Goal: Transaction & Acquisition: Purchase product/service

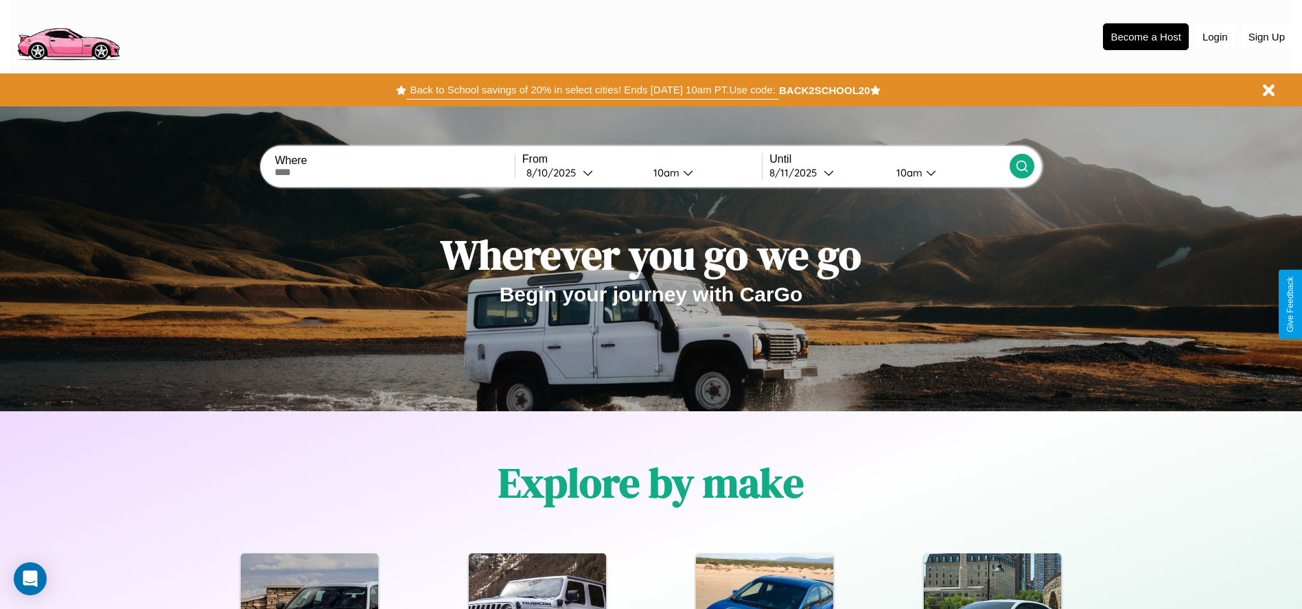
click at [592, 90] on button "Back to School savings of 20% in select cities! Ends [DATE] 10am PT. Use code:" at bounding box center [592, 89] width 372 height 19
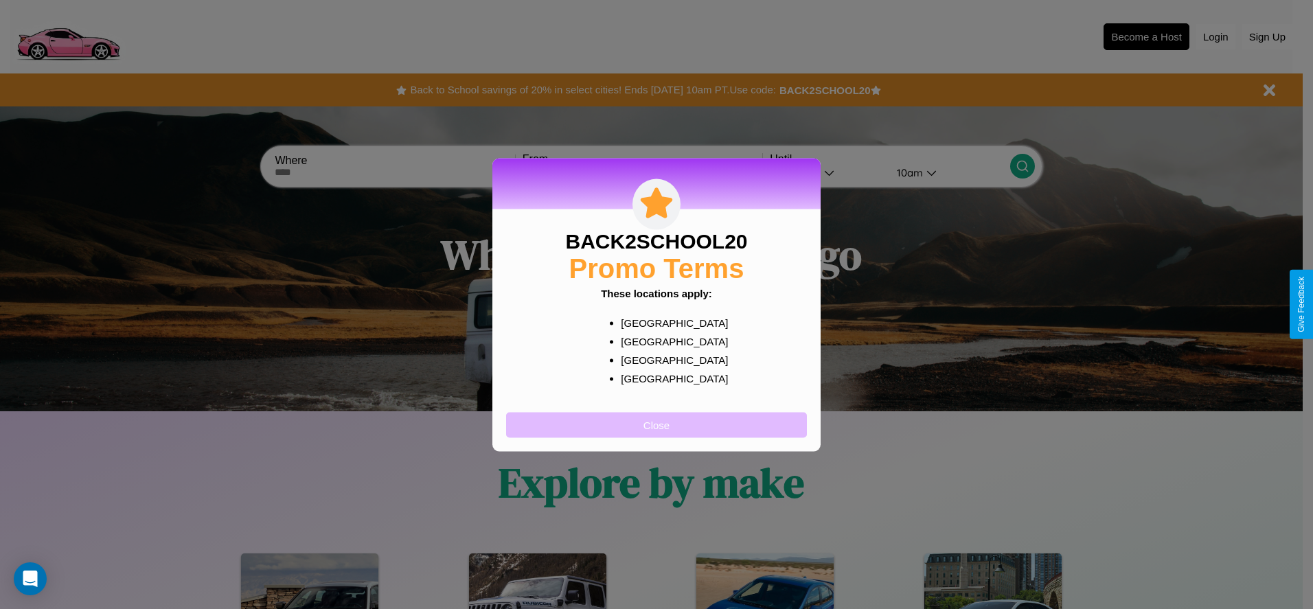
click at [656, 424] on button "Close" at bounding box center [656, 424] width 301 height 25
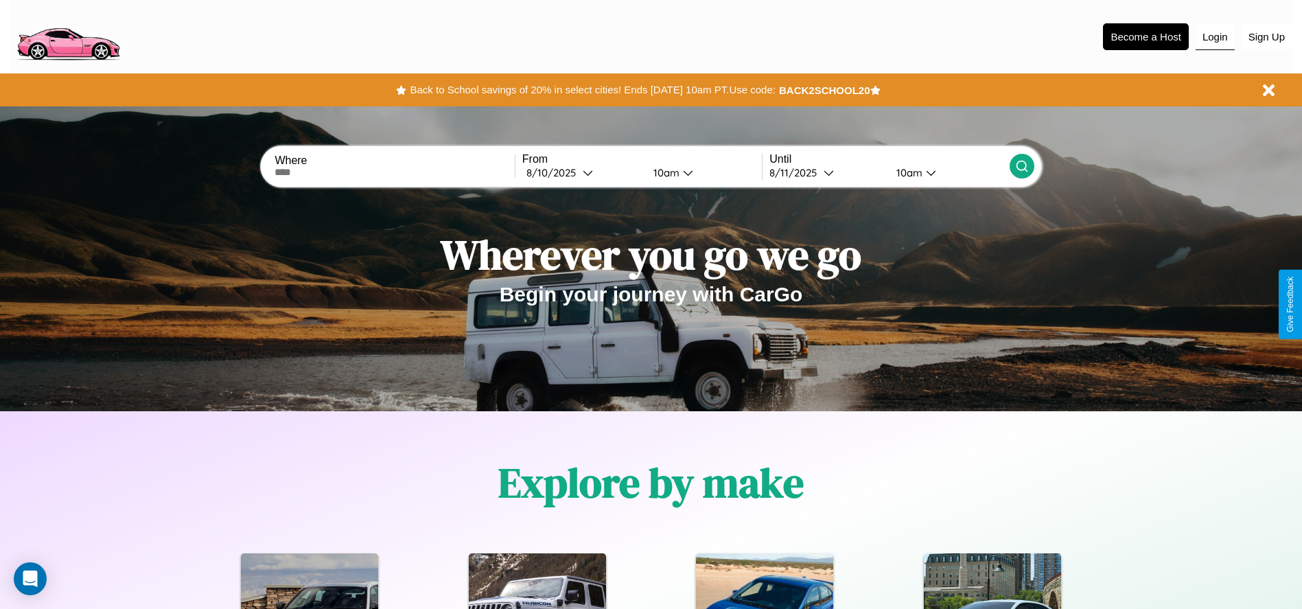
click at [1215, 36] on button "Login" at bounding box center [1215, 37] width 39 height 26
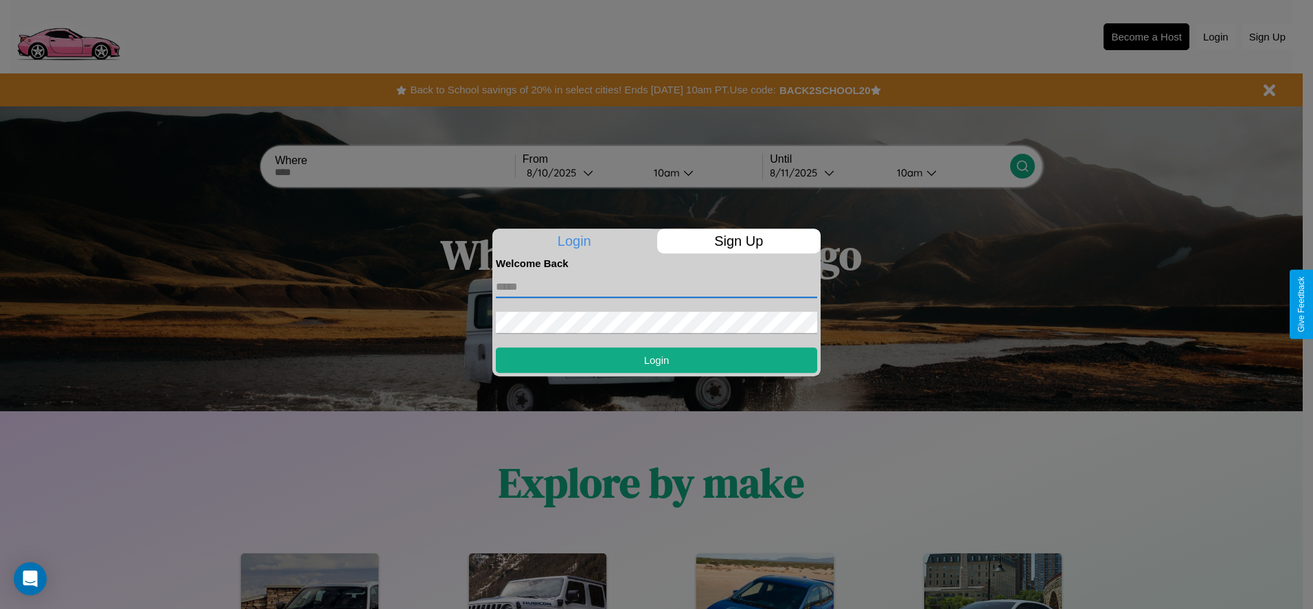
click at [656, 286] on input "text" at bounding box center [656, 287] width 321 height 22
type input "**********"
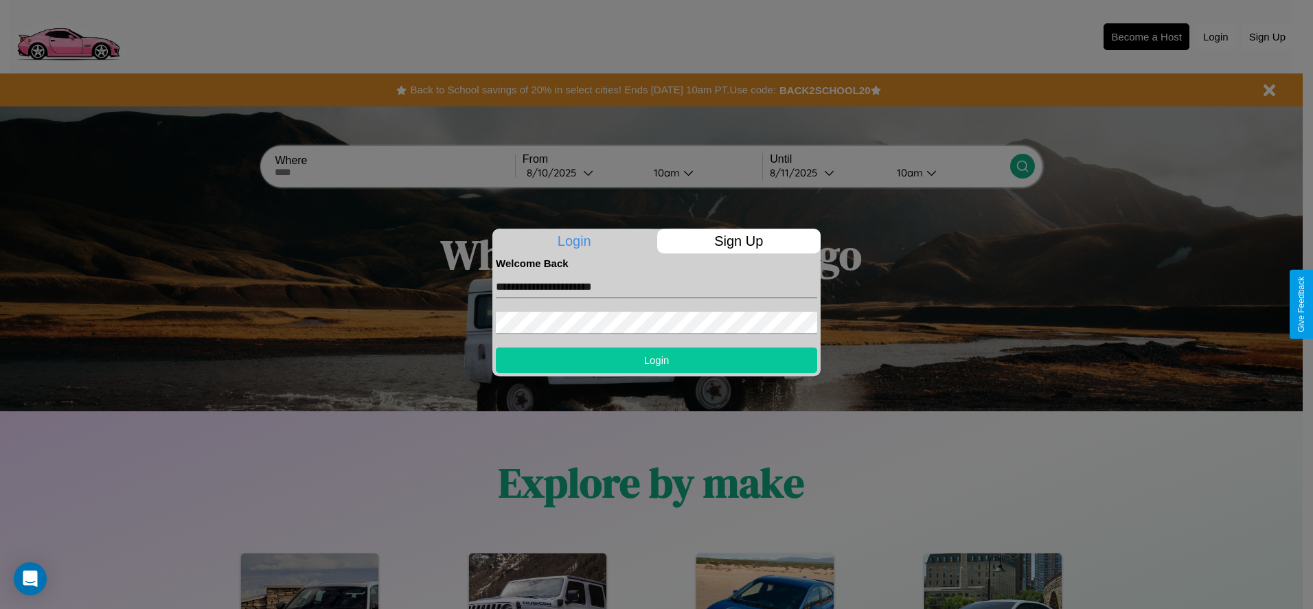
click at [656, 360] on button "Login" at bounding box center [656, 359] width 321 height 25
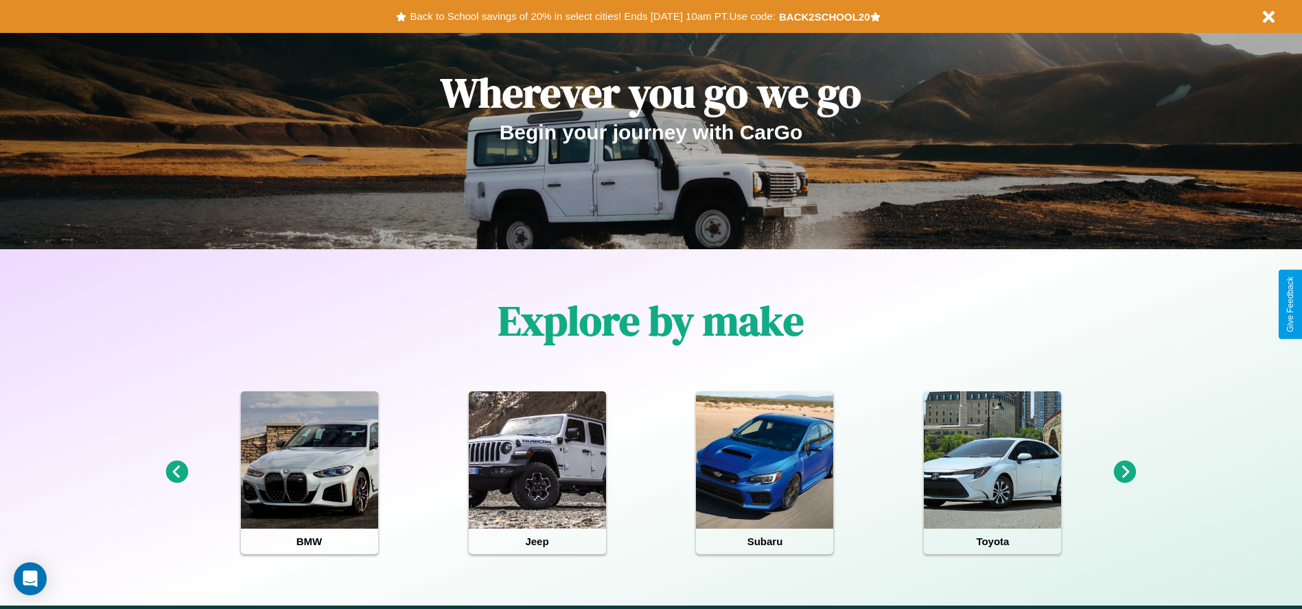
scroll to position [285, 0]
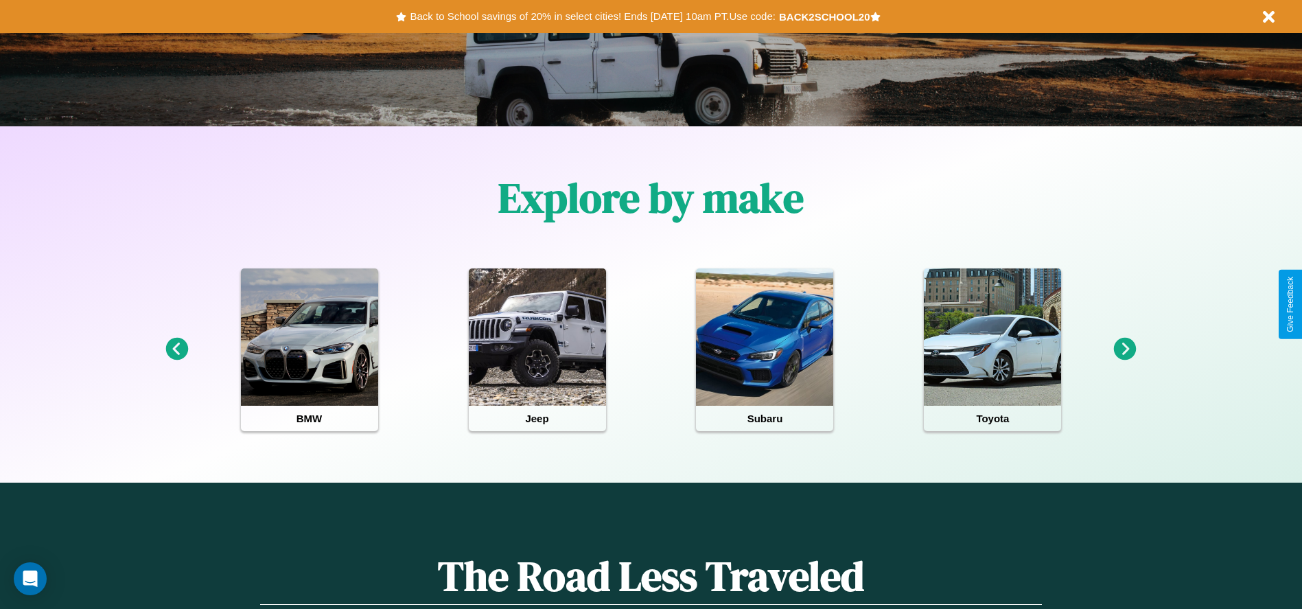
click at [1125, 349] on icon at bounding box center [1125, 349] width 23 height 23
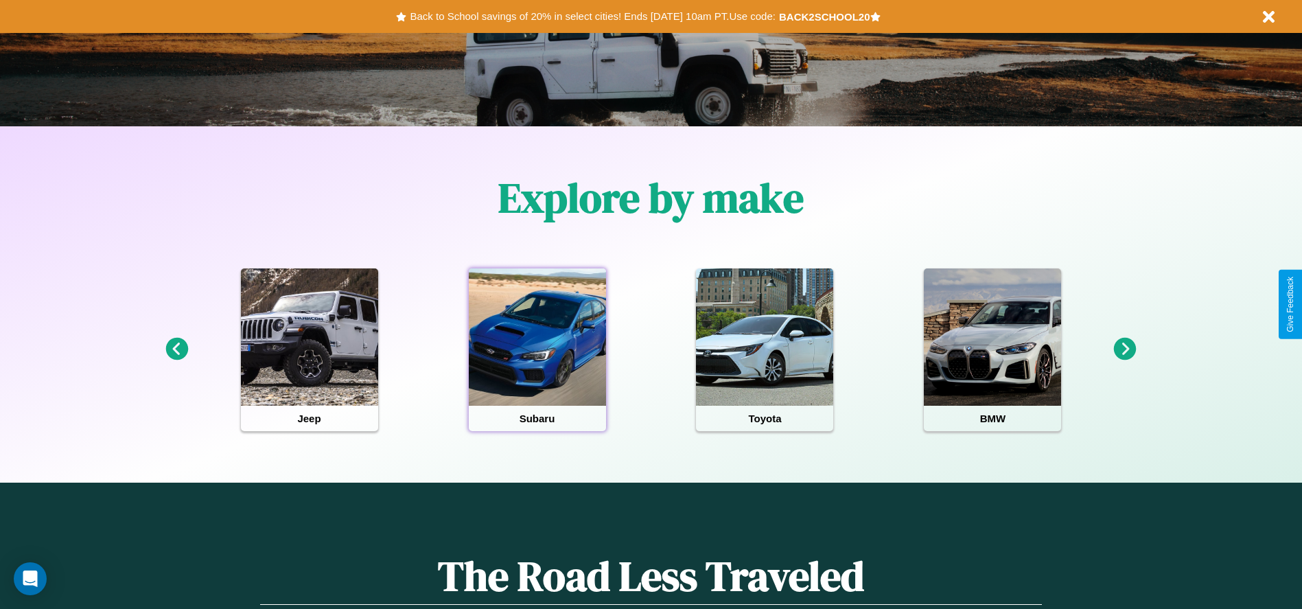
click at [537, 349] on div at bounding box center [537, 336] width 137 height 137
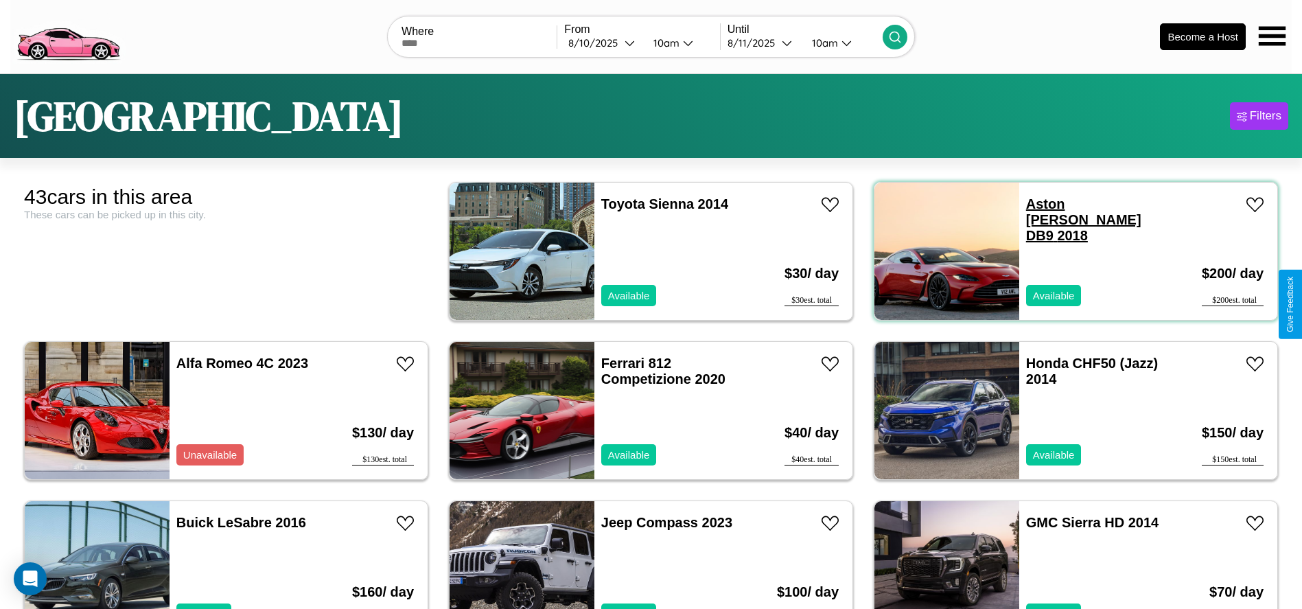
click at [1059, 204] on link "Aston [PERSON_NAME] DB9 2018" at bounding box center [1083, 219] width 115 height 47
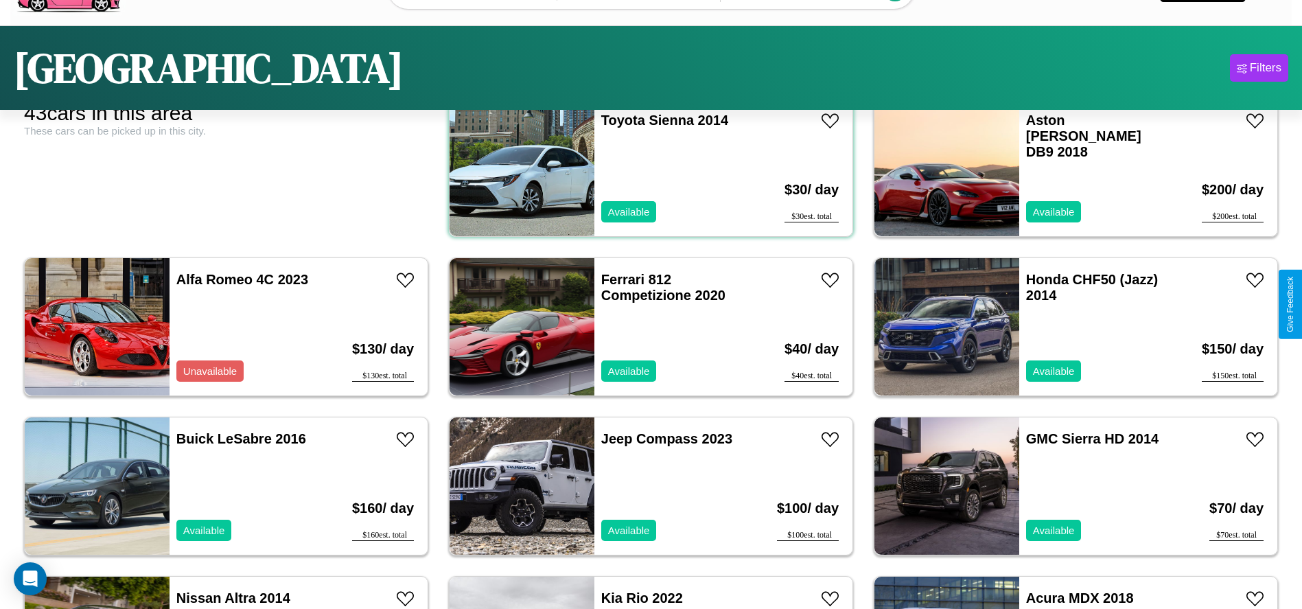
scroll to position [153, 0]
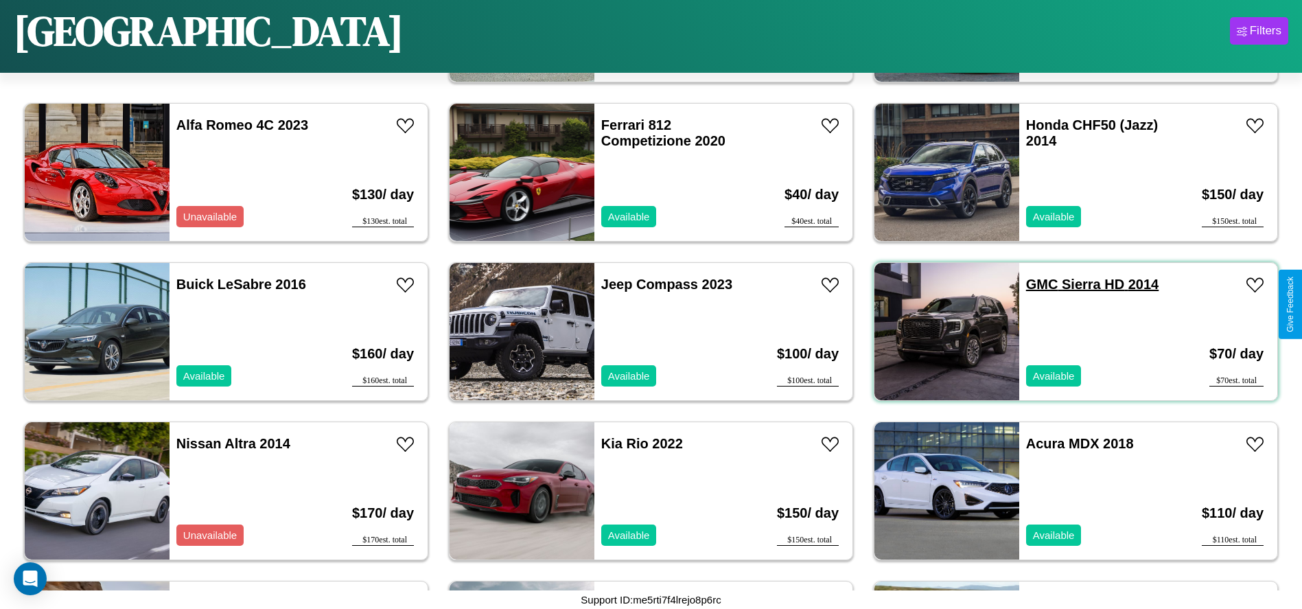
click at [1034, 284] on link "GMC Sierra HD 2014" at bounding box center [1092, 284] width 132 height 15
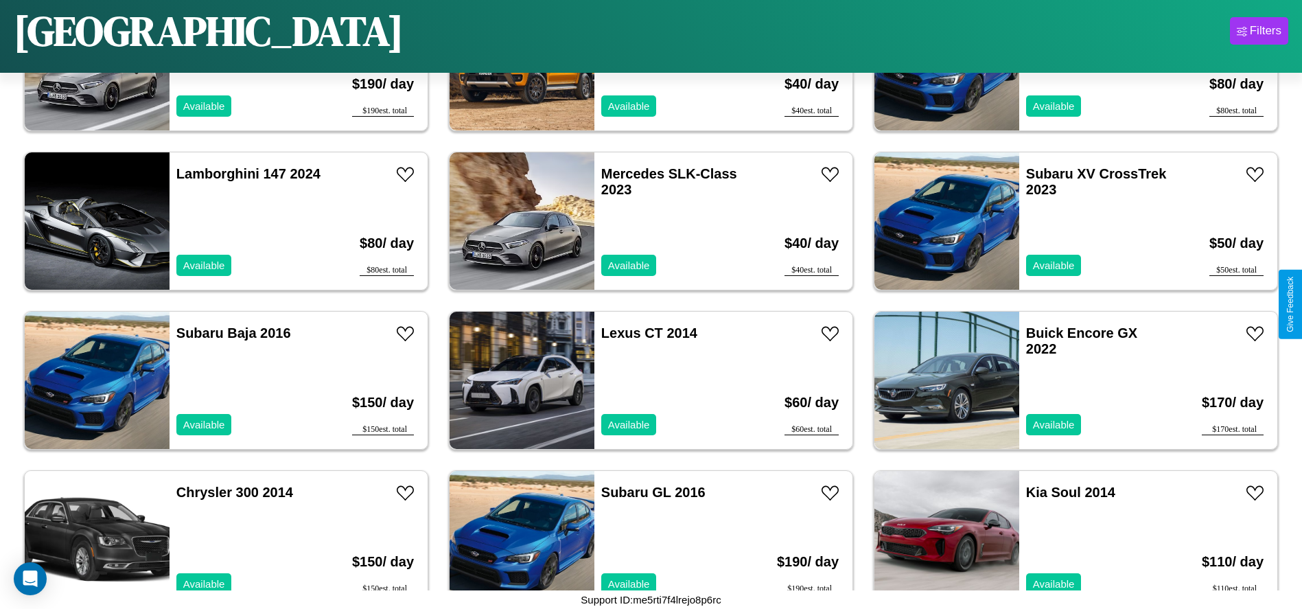
scroll to position [949, 0]
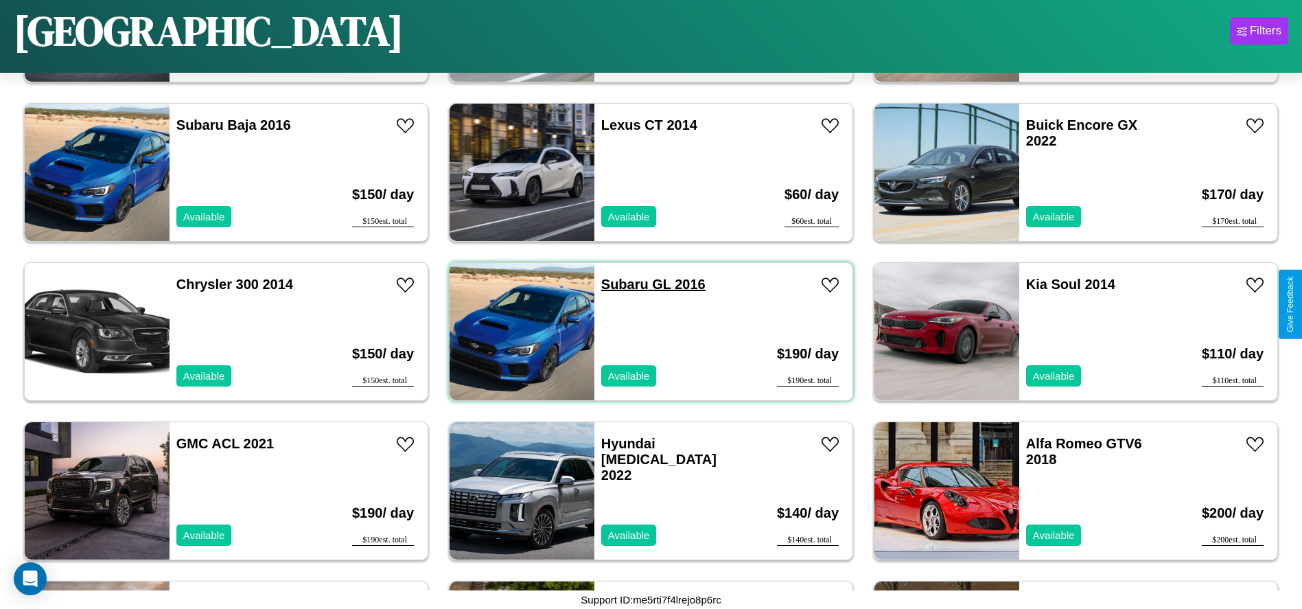
click at [620, 284] on link "Subaru GL 2016" at bounding box center [653, 284] width 104 height 15
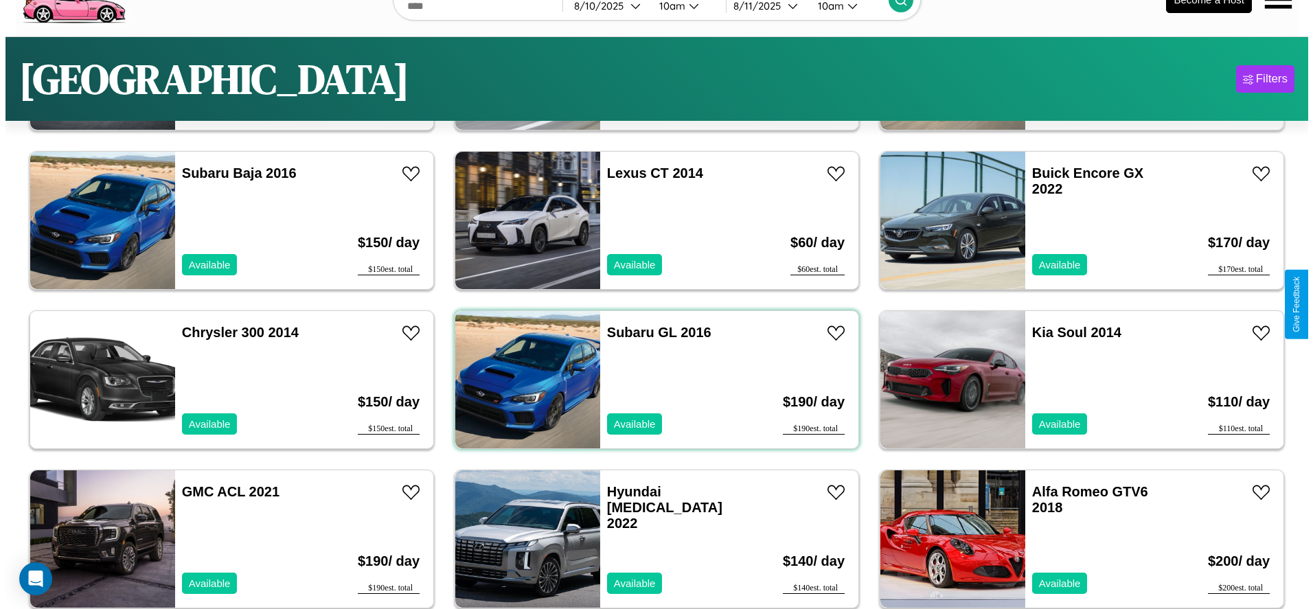
scroll to position [0, 0]
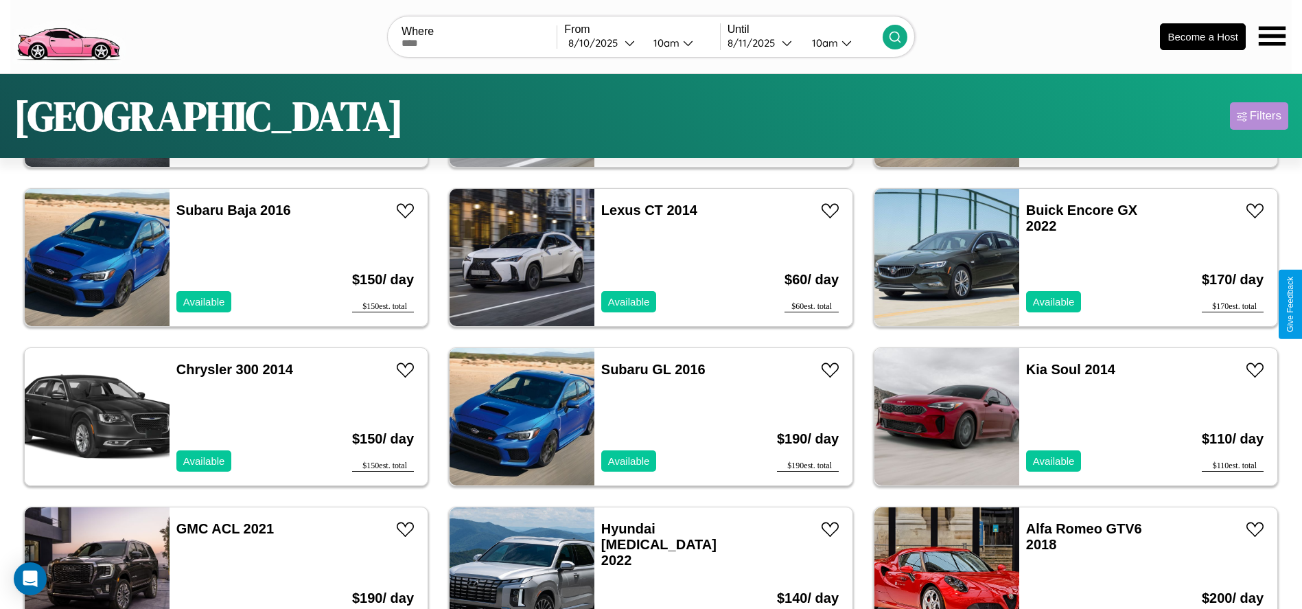
click at [1259, 116] on div "Filters" at bounding box center [1266, 116] width 32 height 14
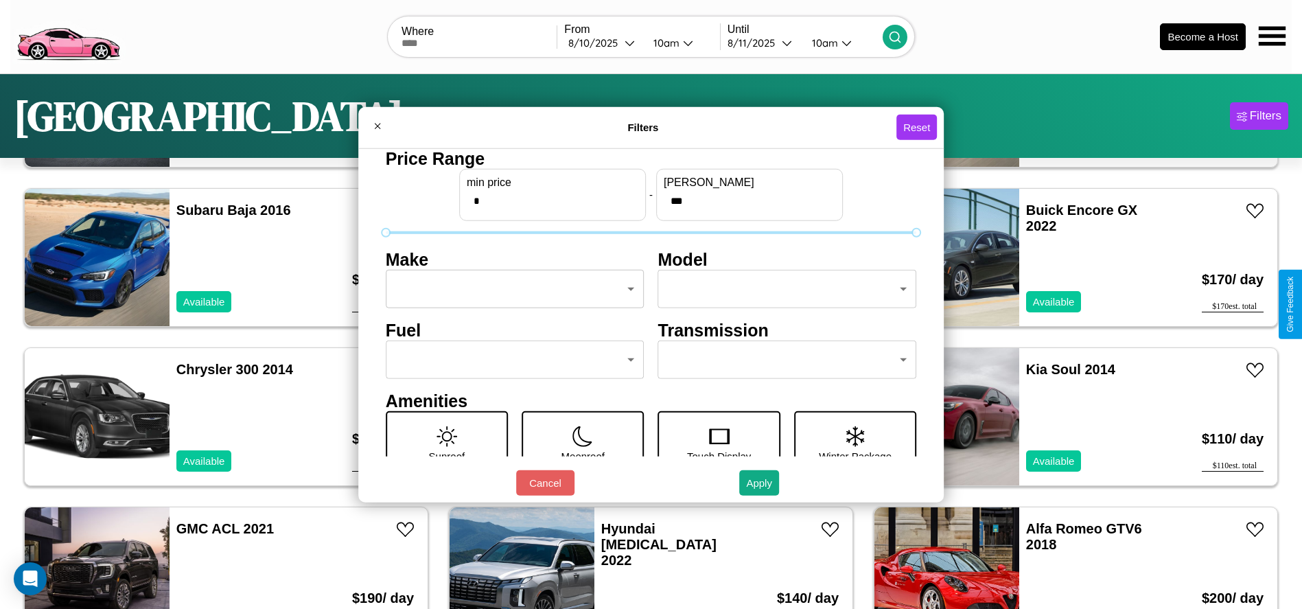
click at [511, 289] on body "CarGo Where From [DATE] 10am Until [DATE] 10am Become a Host [GEOGRAPHIC_DATA] …" at bounding box center [651, 347] width 1302 height 694
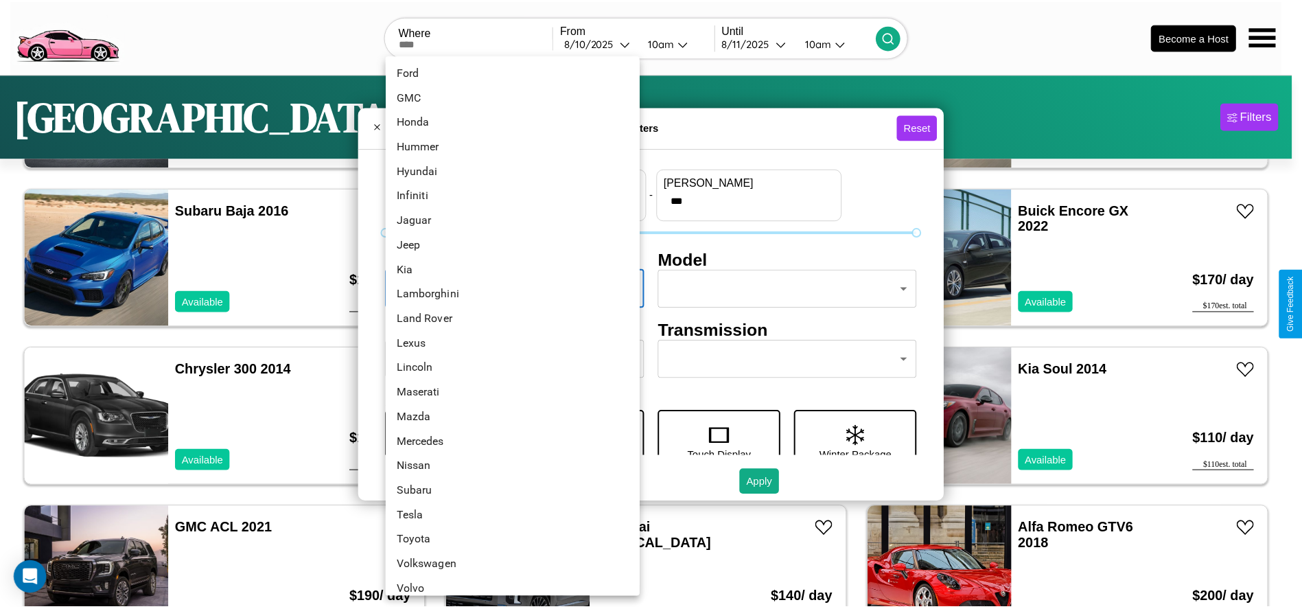
scroll to position [358, 0]
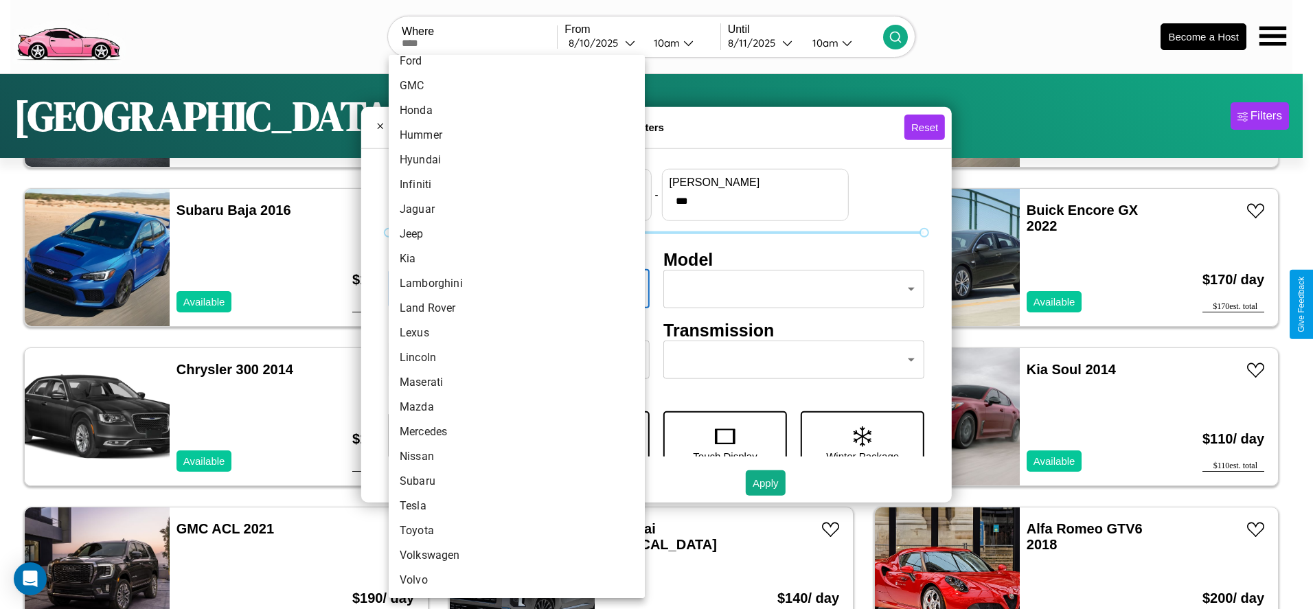
click at [511, 457] on li "Nissan" at bounding box center [517, 456] width 256 height 25
type input "******"
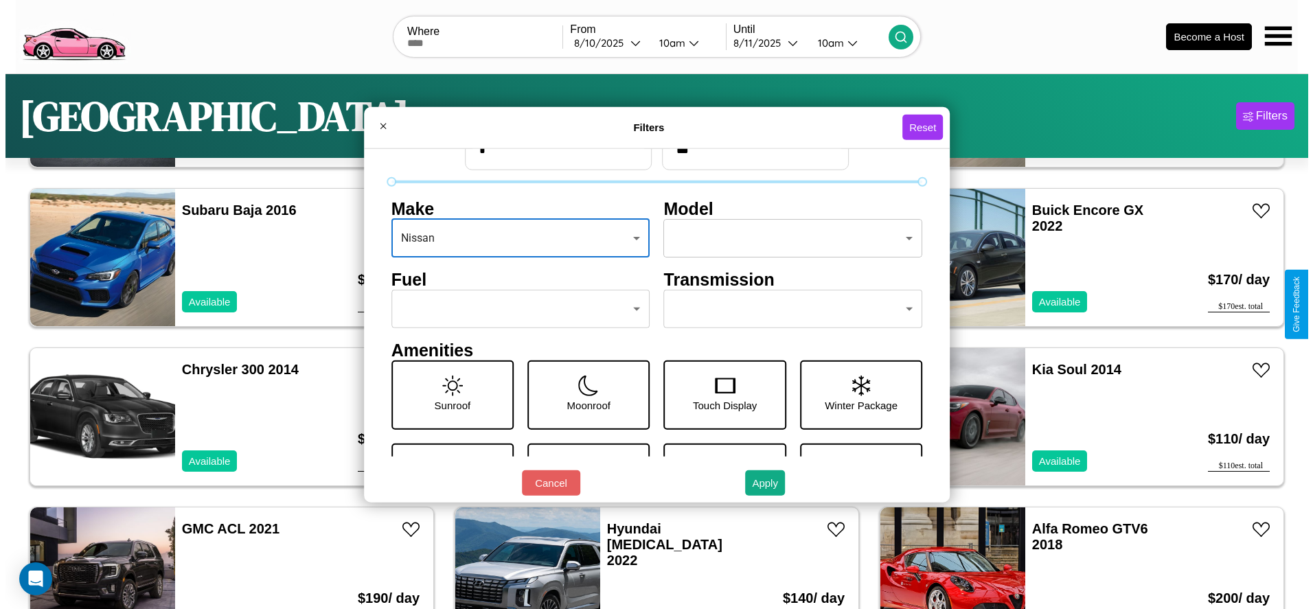
scroll to position [58, 0]
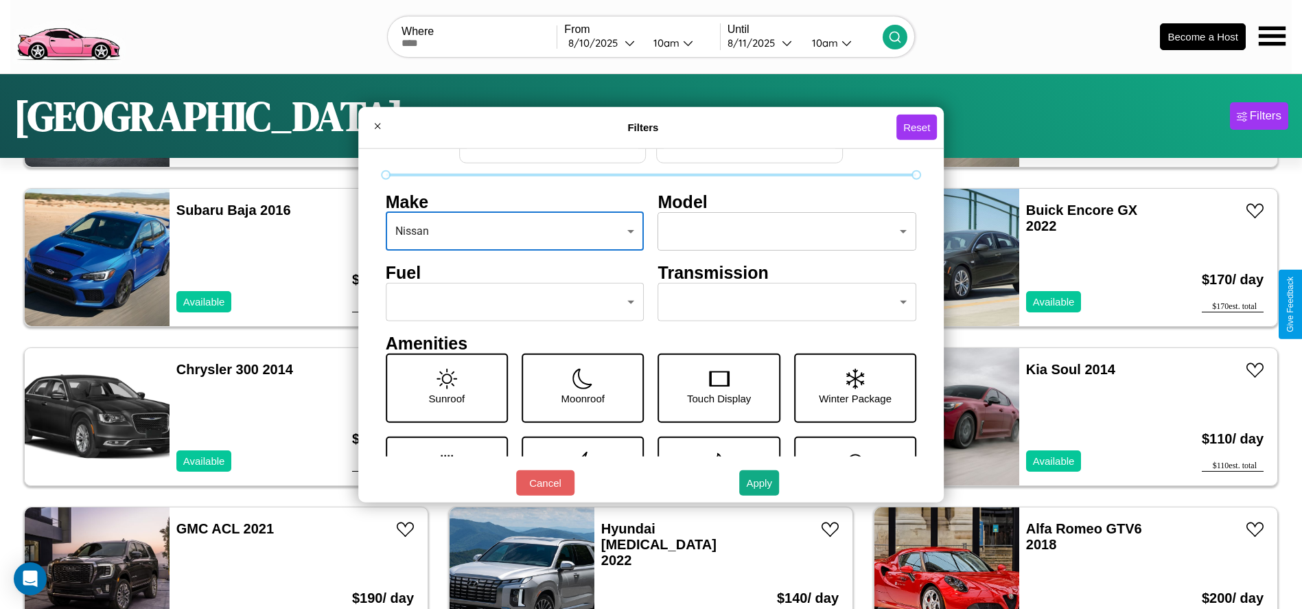
click at [511, 302] on body "CarGo Where From [DATE] 10am Until [DATE] 10am Become a Host [GEOGRAPHIC_DATA] …" at bounding box center [651, 347] width 1302 height 694
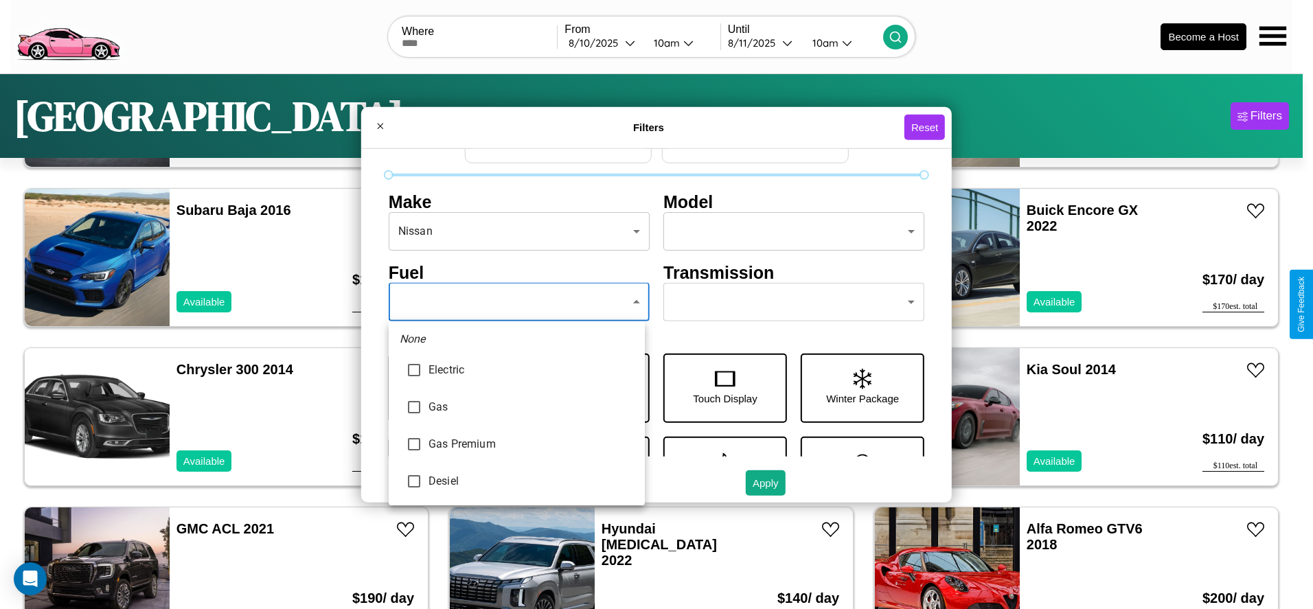
type input "********"
click at [516, 302] on div at bounding box center [656, 304] width 1313 height 609
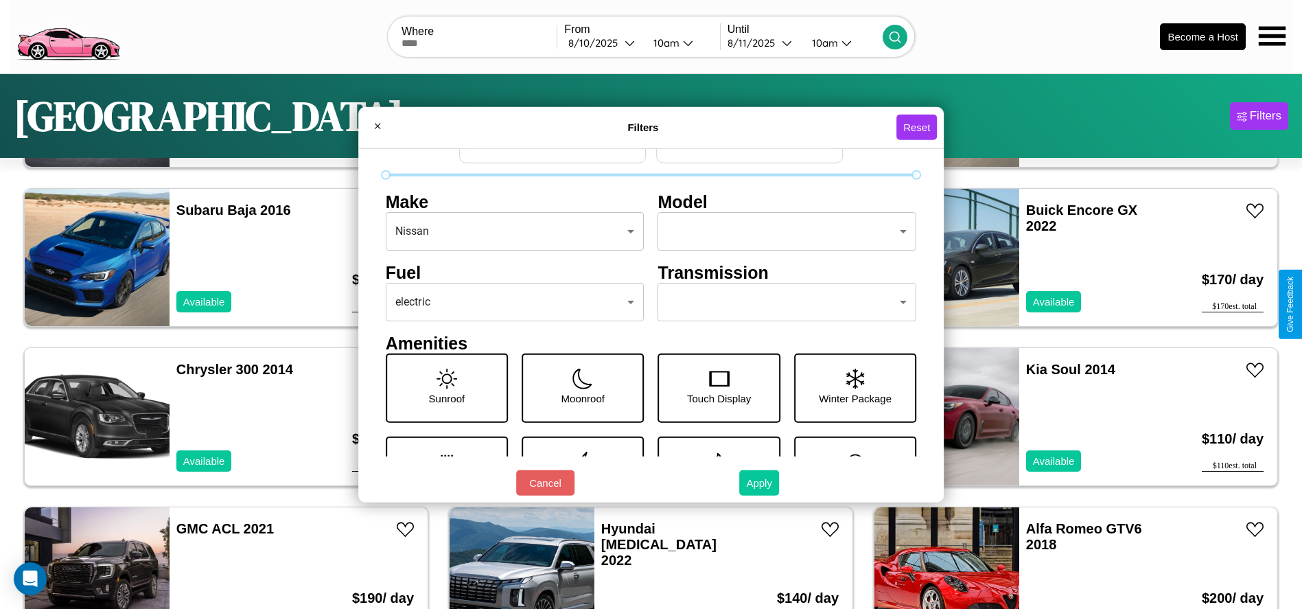
click at [760, 483] on button "Apply" at bounding box center [759, 482] width 40 height 25
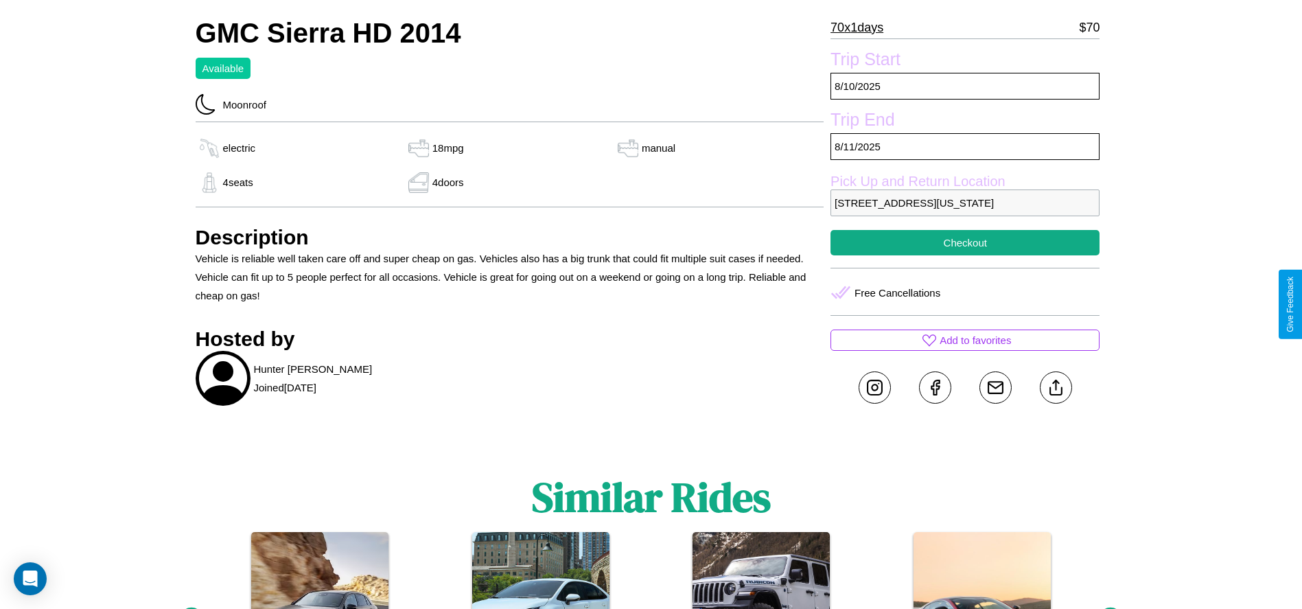
scroll to position [471, 0]
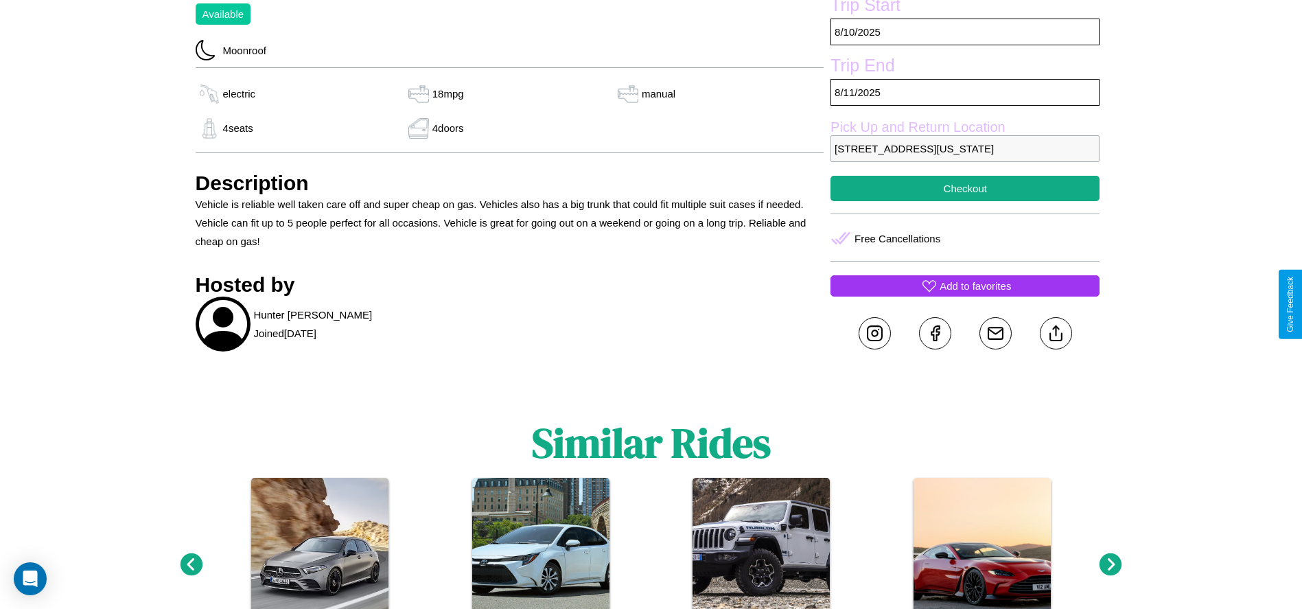
click at [965, 295] on p "Add to favorites" at bounding box center [975, 286] width 71 height 19
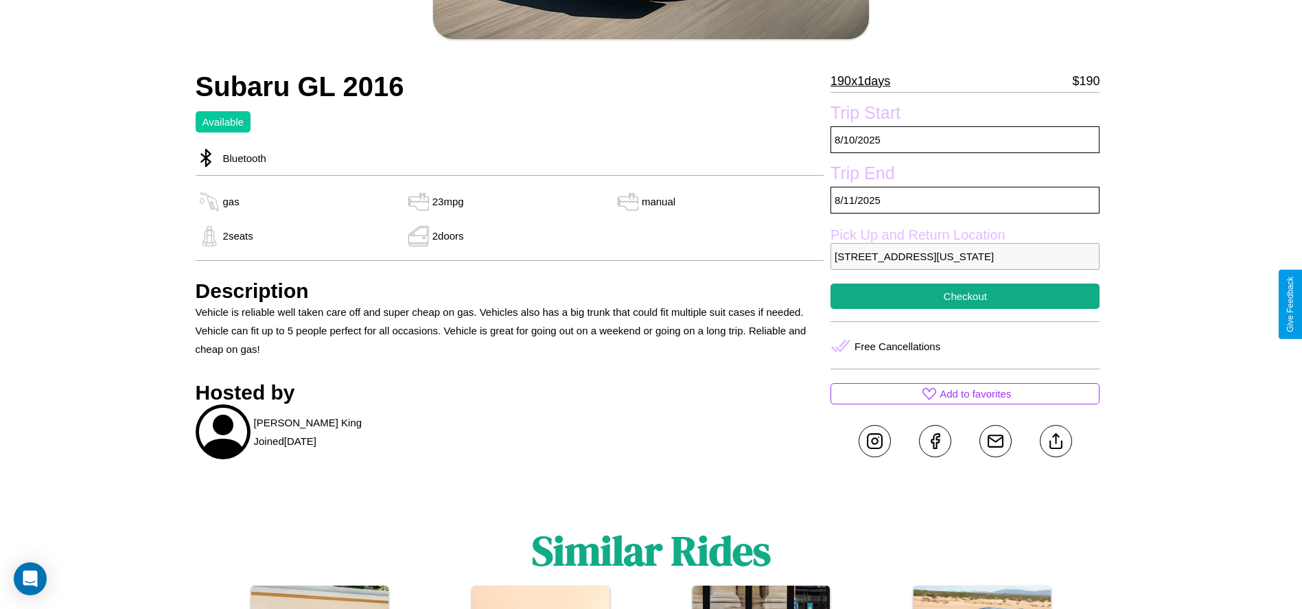
scroll to position [356, 0]
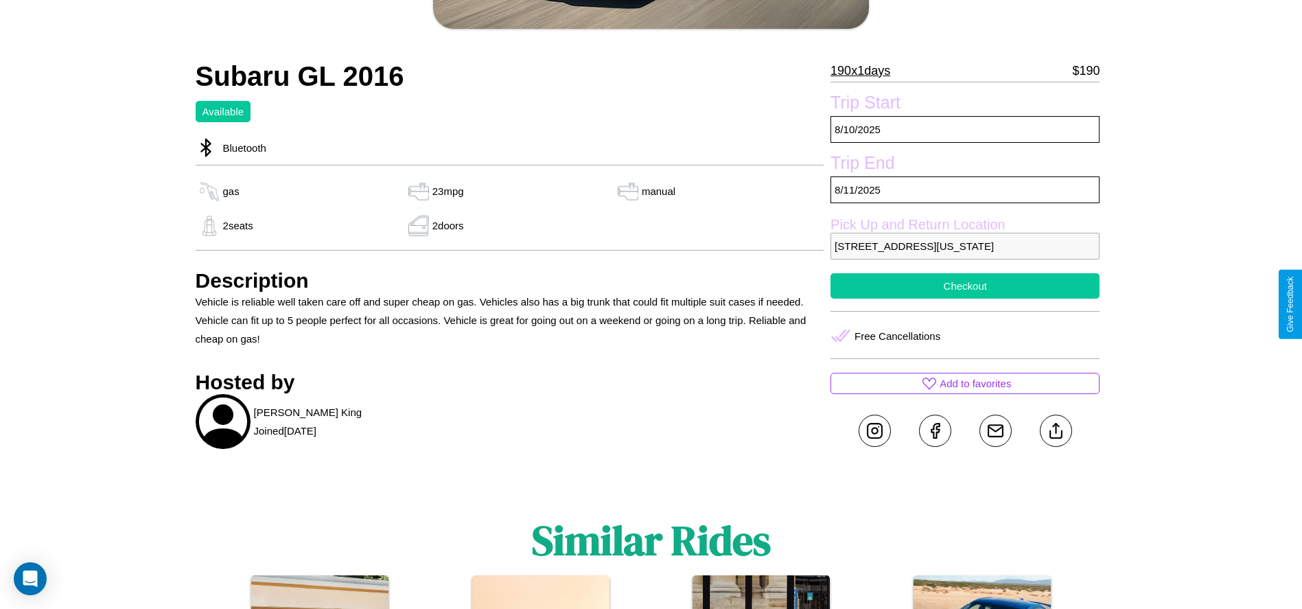
click at [965, 299] on button "Checkout" at bounding box center [965, 285] width 269 height 25
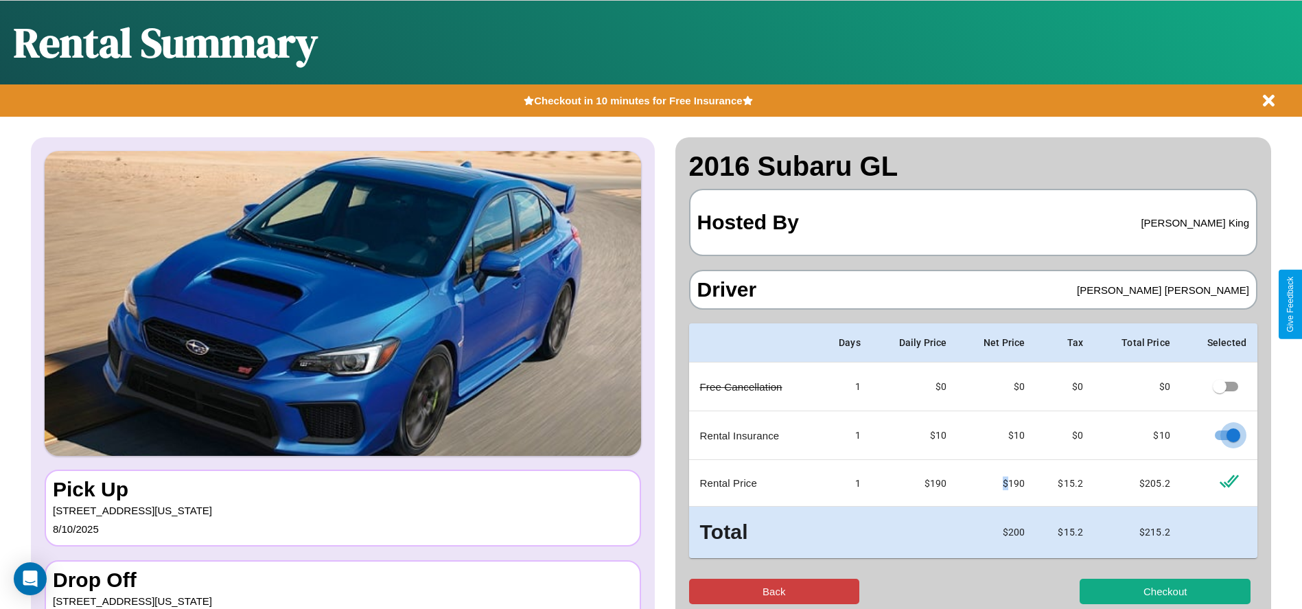
click at [774, 591] on button "Back" at bounding box center [774, 591] width 171 height 25
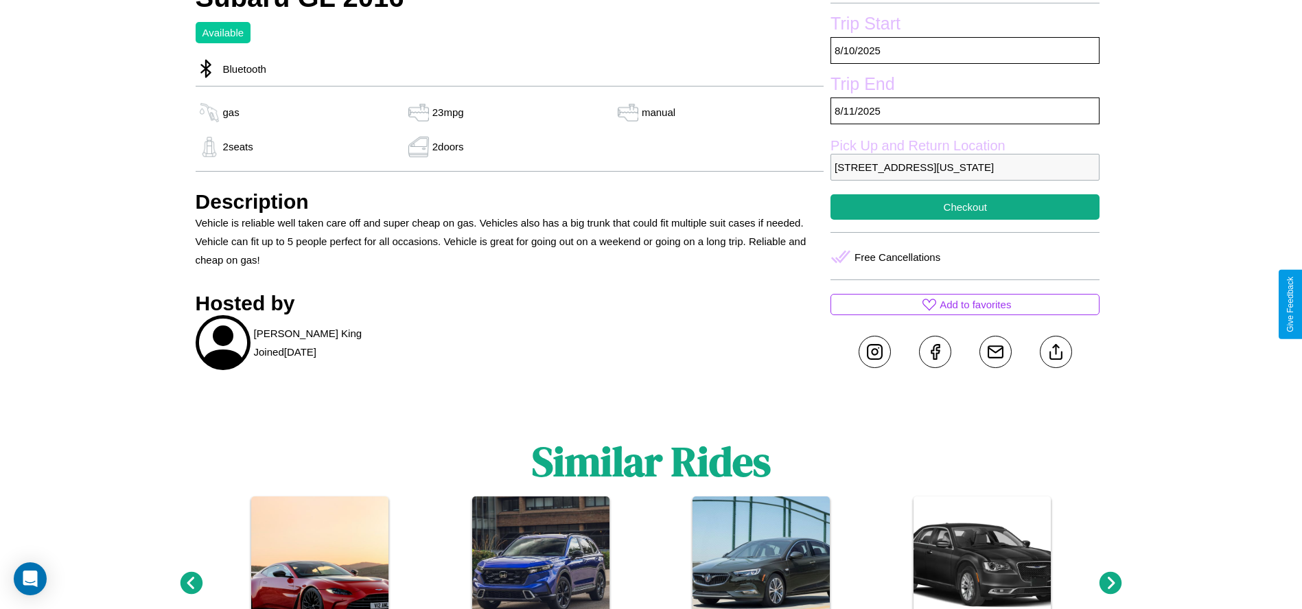
scroll to position [453, 0]
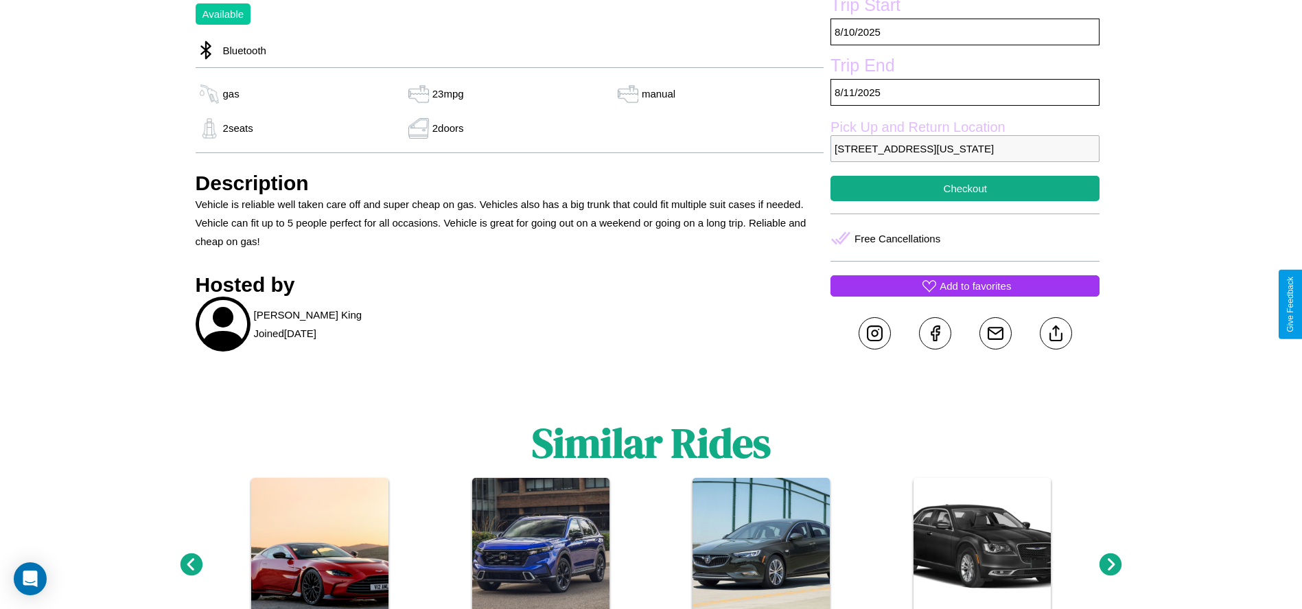
click at [965, 295] on p "Add to favorites" at bounding box center [975, 286] width 71 height 19
